Goal: Find specific page/section: Locate a particular part of the current website

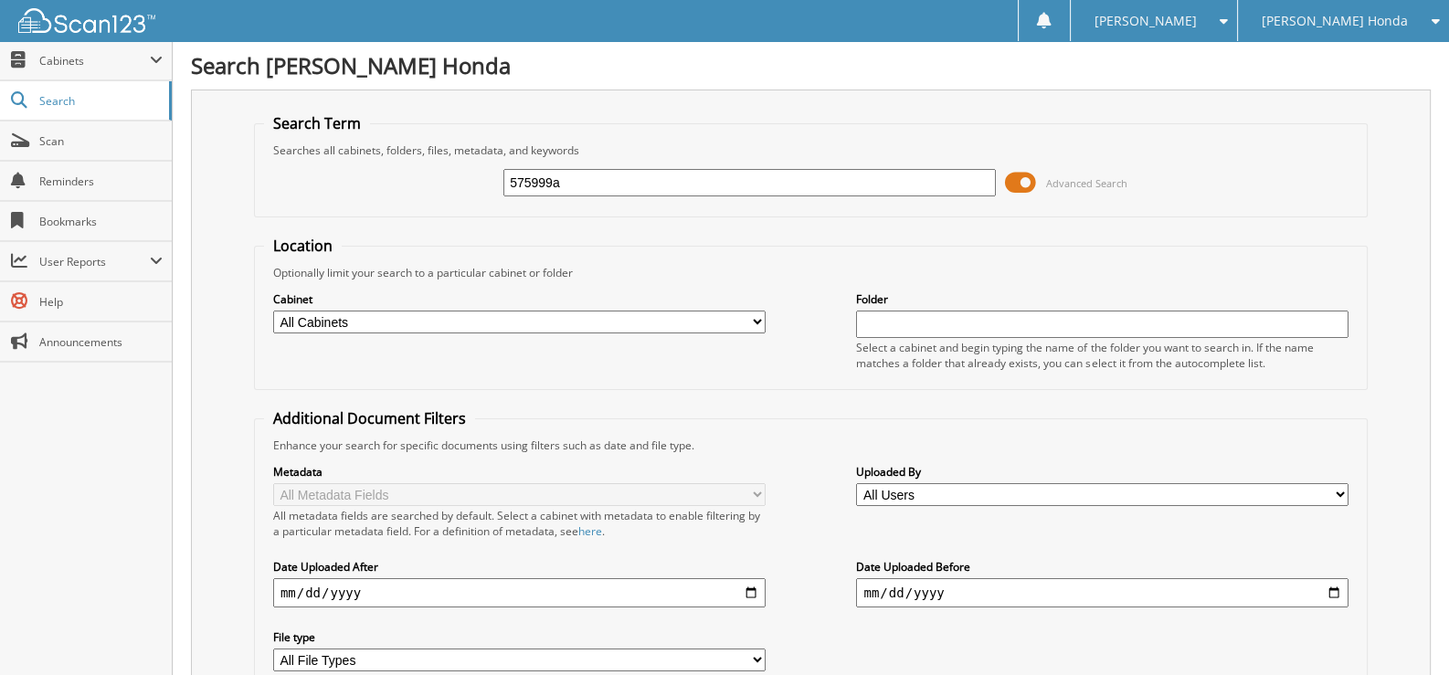
drag, startPoint x: 581, startPoint y: 190, endPoint x: 433, endPoint y: 197, distance: 148.2
click at [433, 197] on div "575999a Advanced Search" at bounding box center [810, 182] width 1093 height 49
type input "117291a"
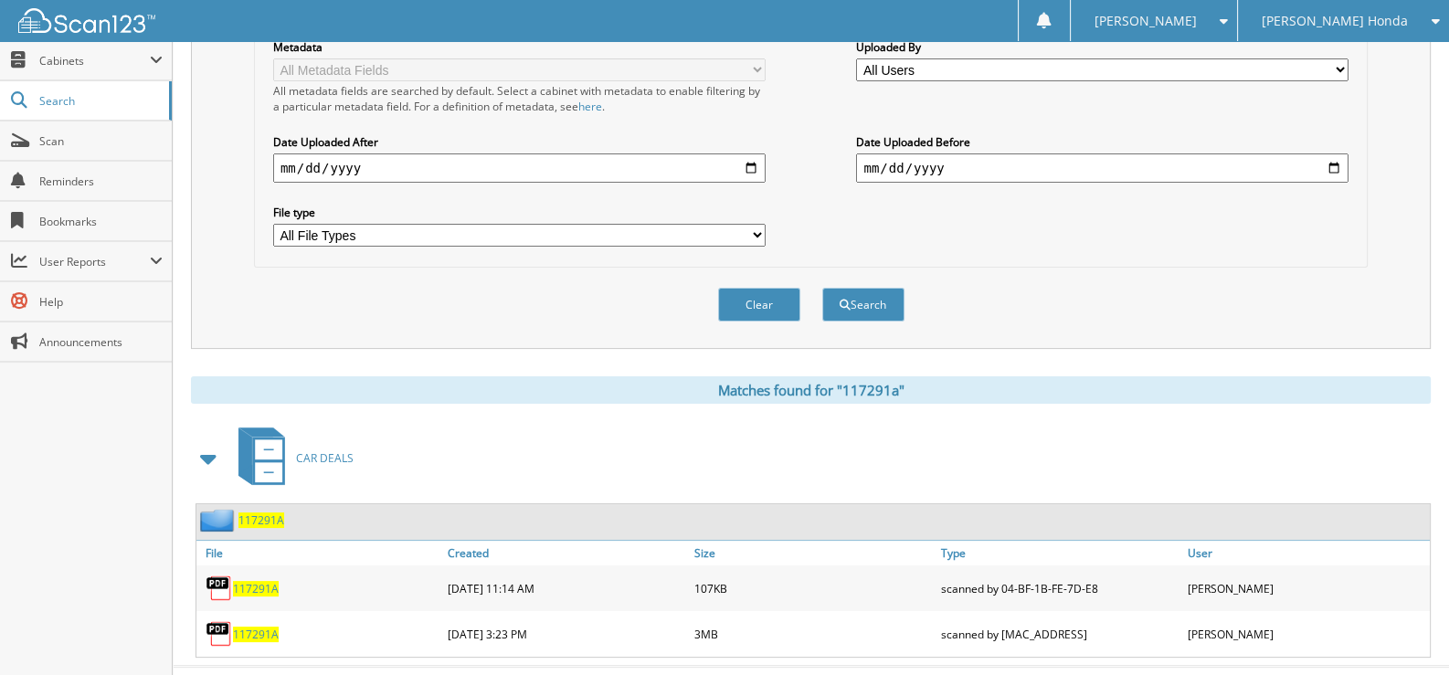
scroll to position [443, 0]
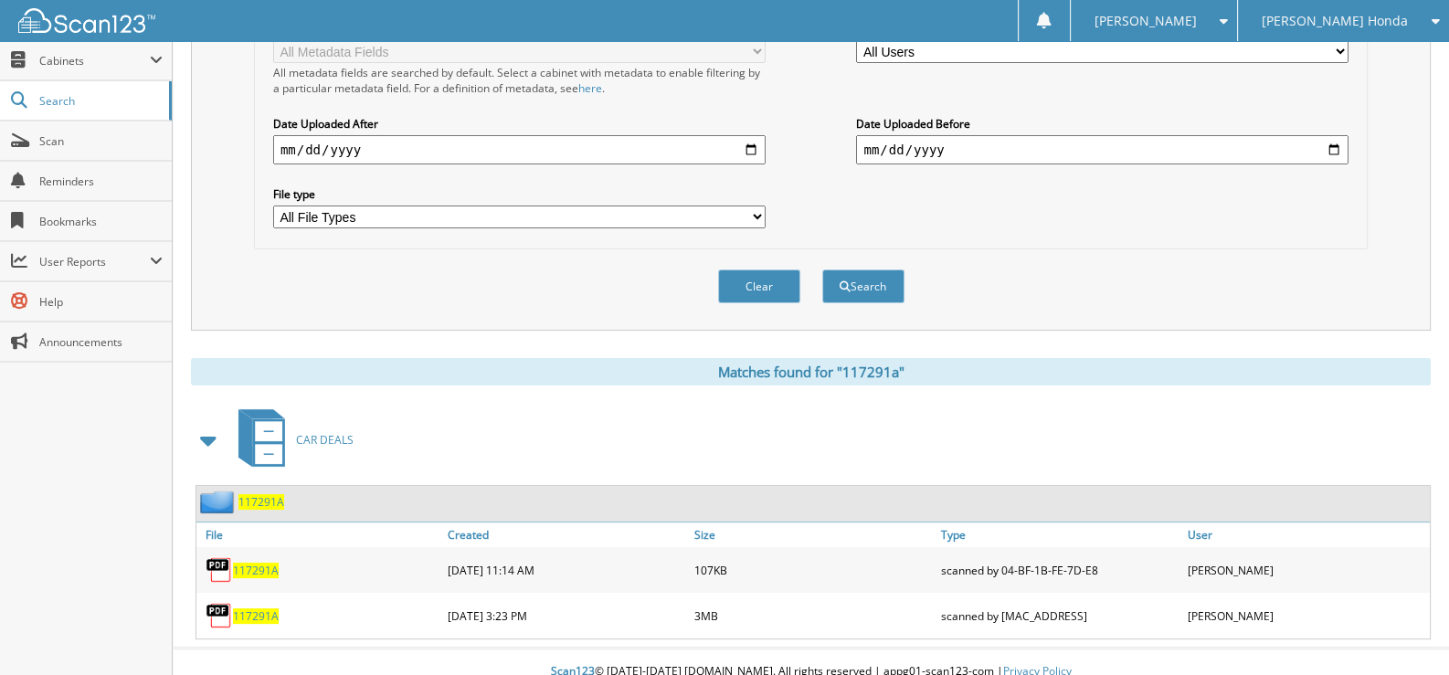
click at [247, 608] on span "117291A" at bounding box center [256, 616] width 46 height 16
click at [251, 563] on span "117291A" at bounding box center [256, 571] width 46 height 16
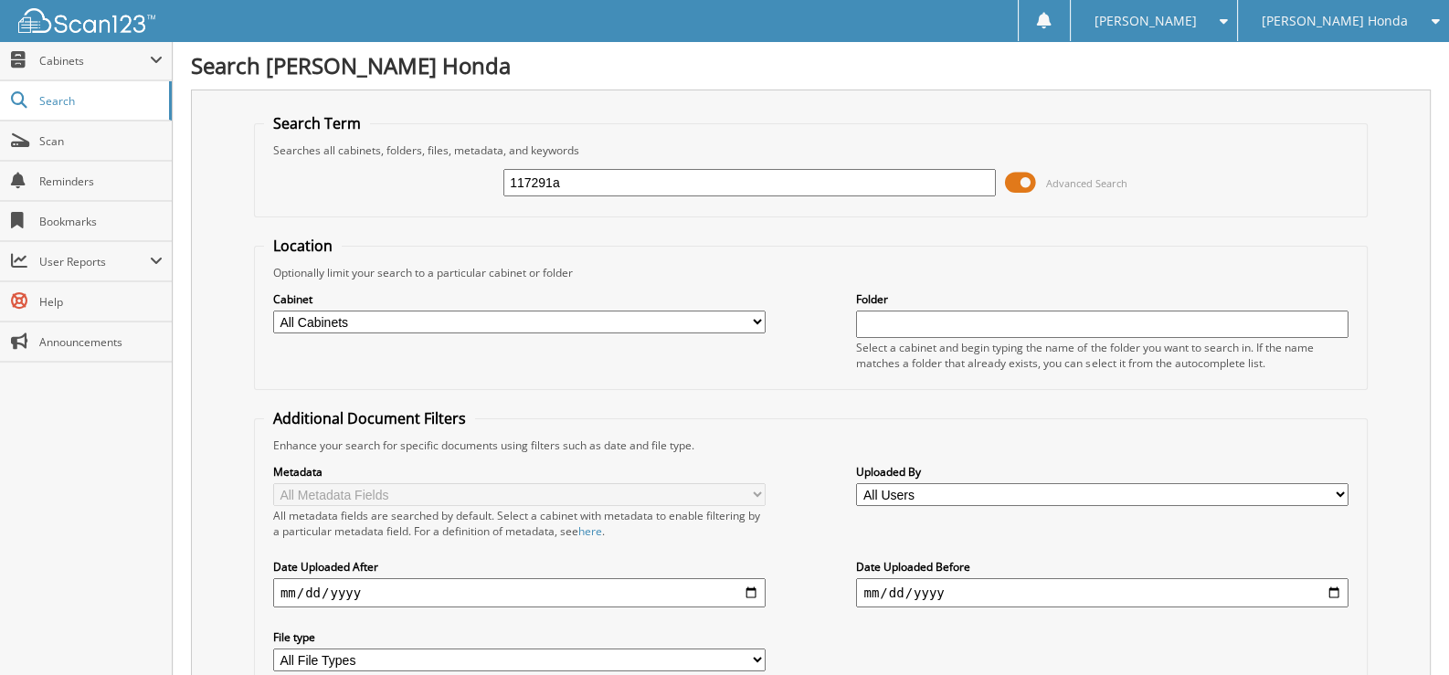
click at [569, 186] on input "117291a" at bounding box center [749, 182] width 492 height 27
type input "117291"
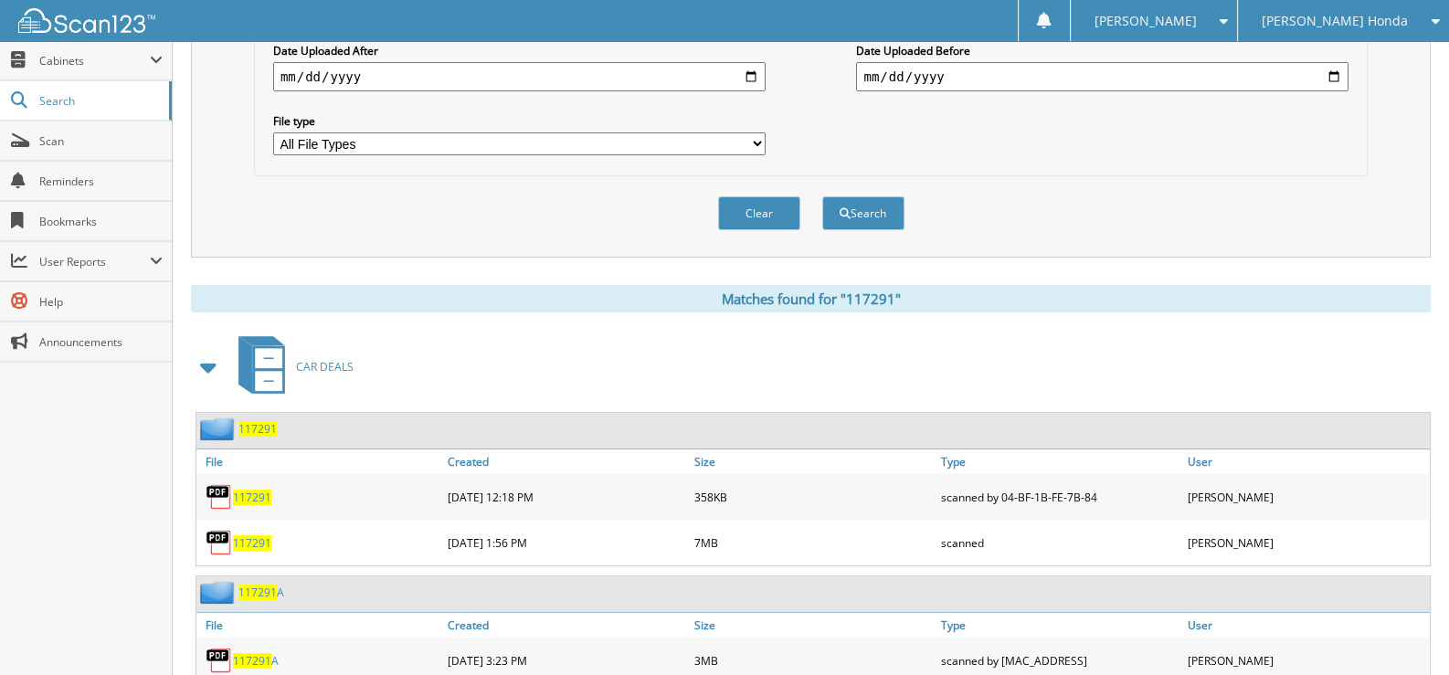
scroll to position [548, 0]
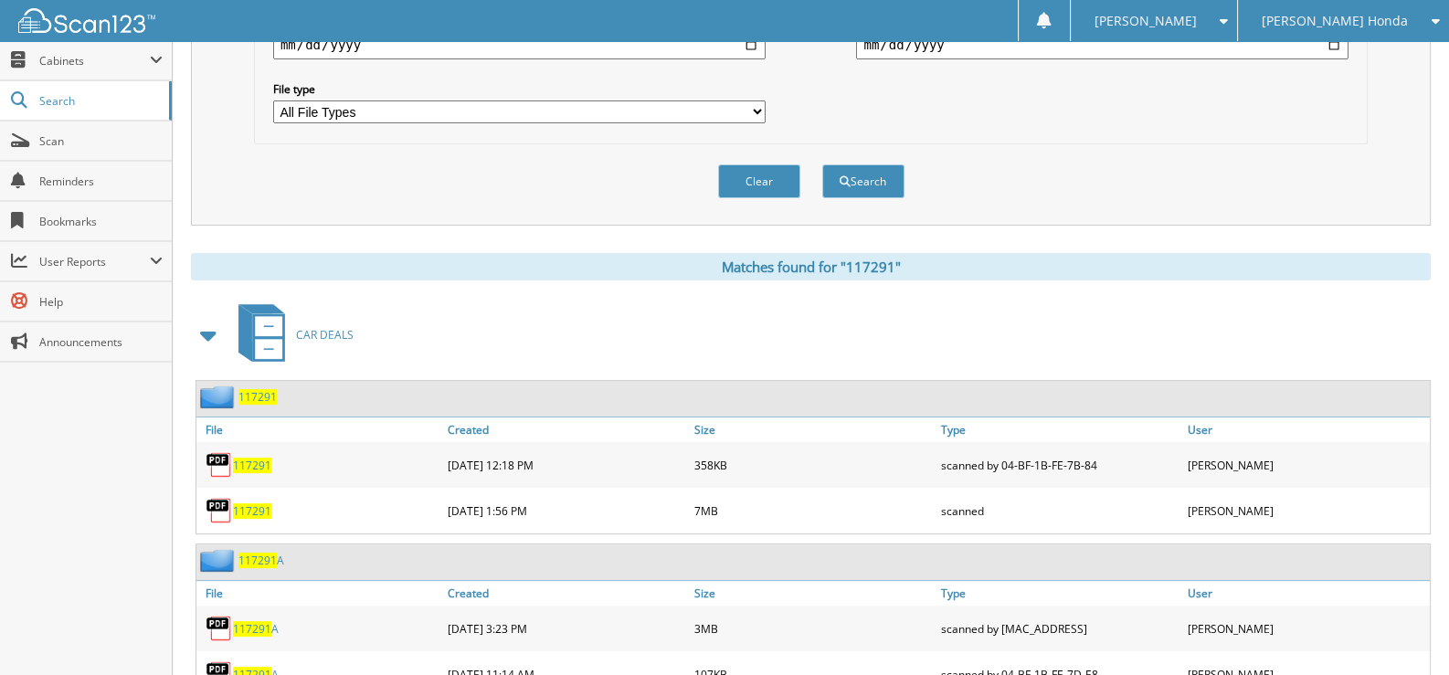
click at [243, 503] on span "117291" at bounding box center [252, 511] width 38 height 16
